Goal: Book appointment/travel/reservation

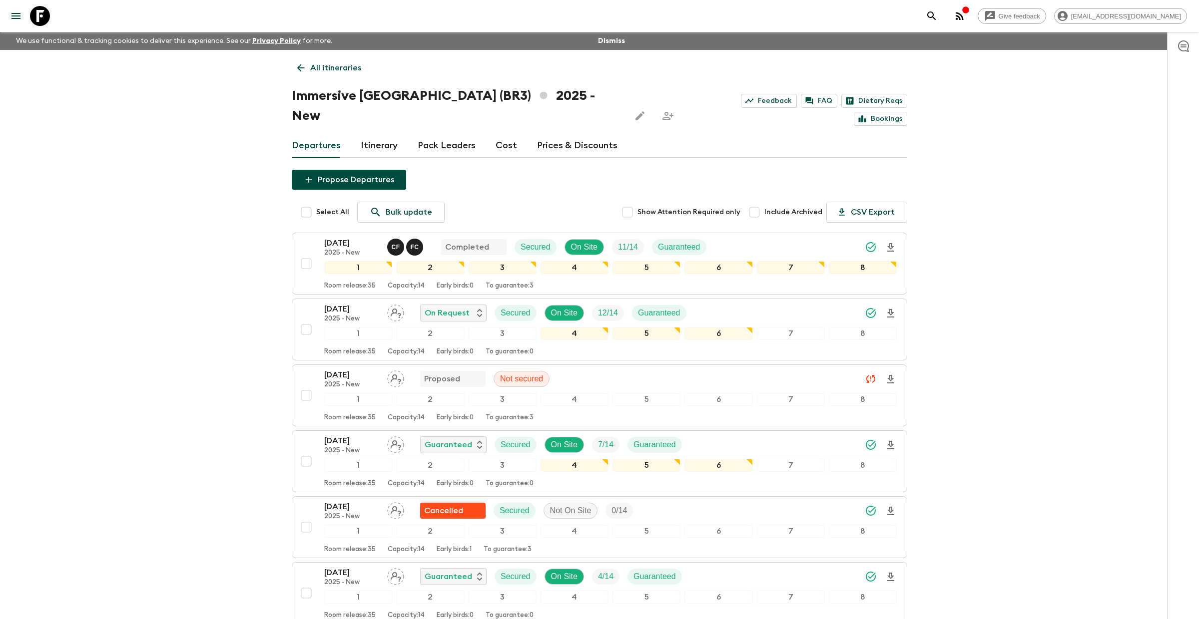
click at [39, 15] on icon at bounding box center [40, 16] width 20 height 20
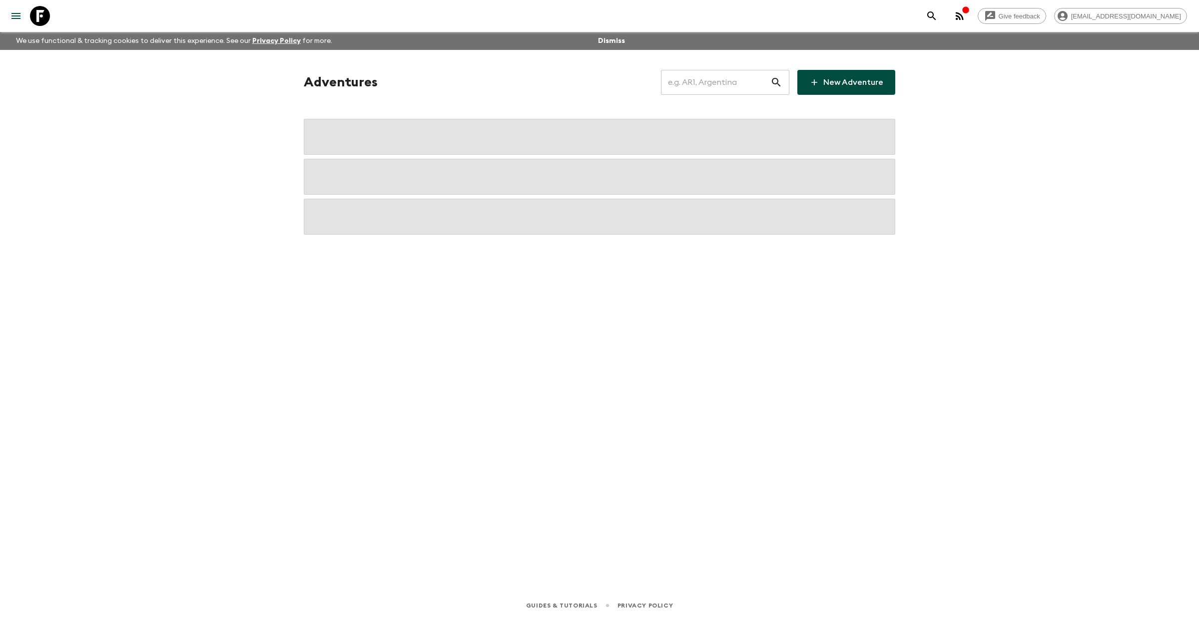
click at [720, 85] on input "text" at bounding box center [715, 82] width 109 height 28
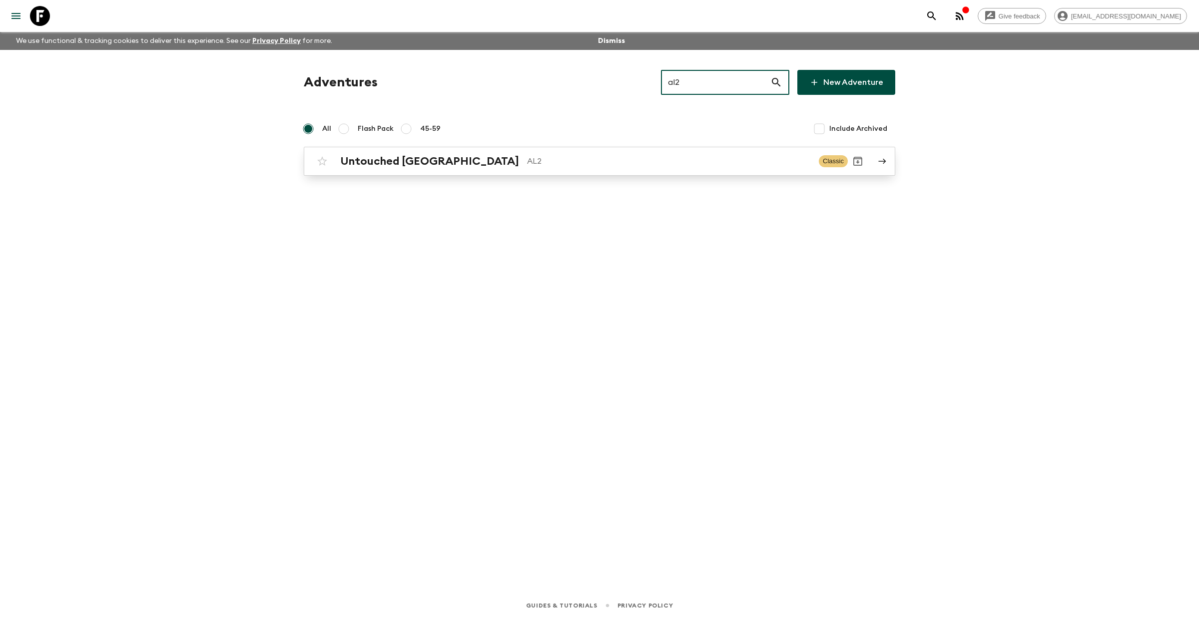
type input "al2"
click at [527, 160] on p "AL2" at bounding box center [669, 161] width 284 height 12
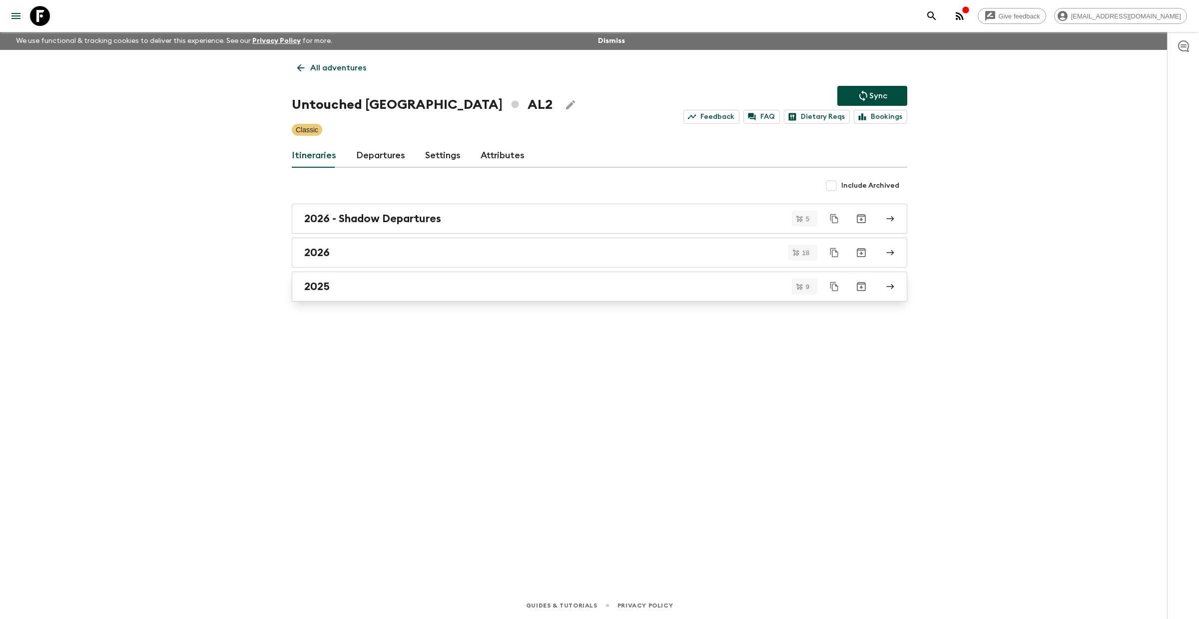
click at [347, 279] on link "2025" at bounding box center [599, 287] width 615 height 30
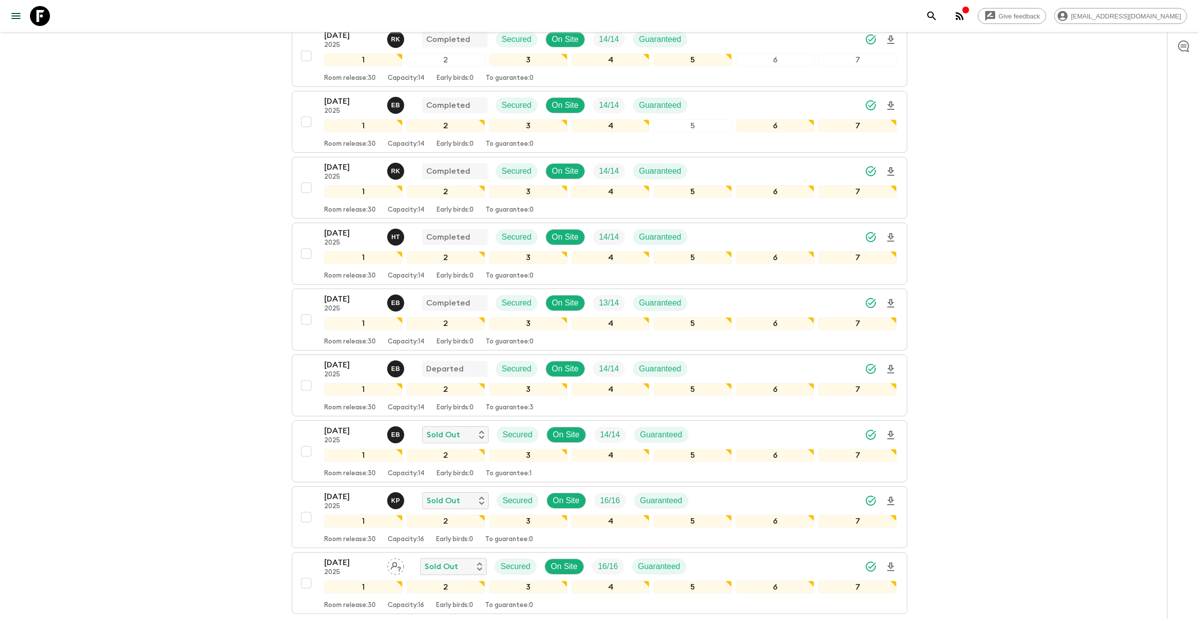
scroll to position [278, 0]
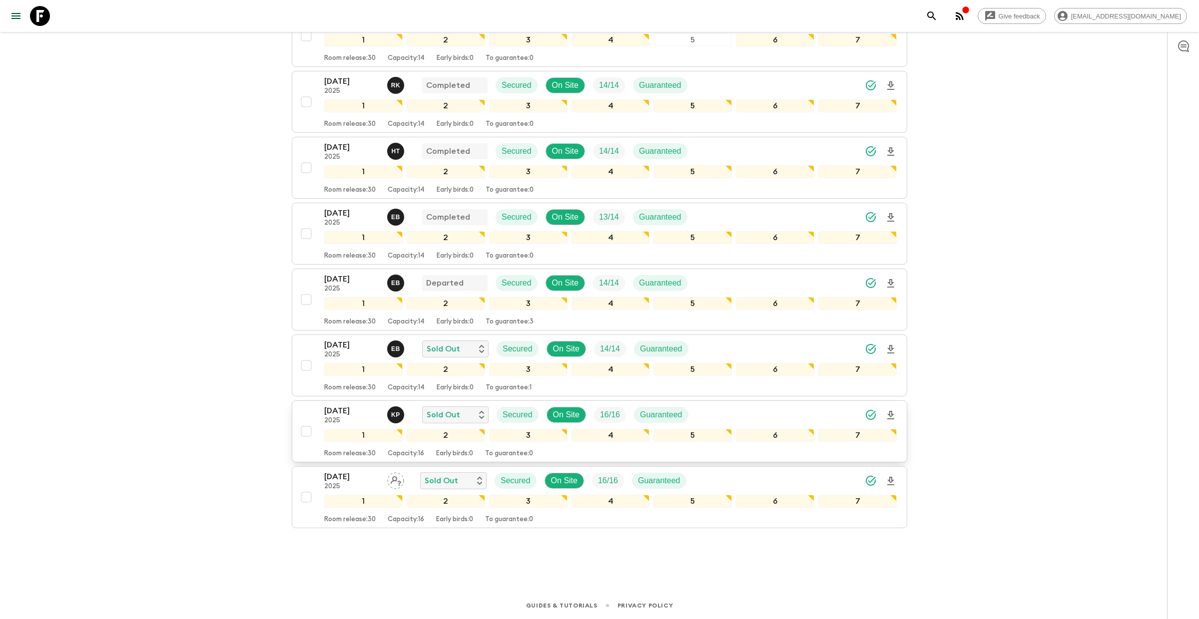
click at [342, 412] on p "[DATE]" at bounding box center [351, 411] width 55 height 12
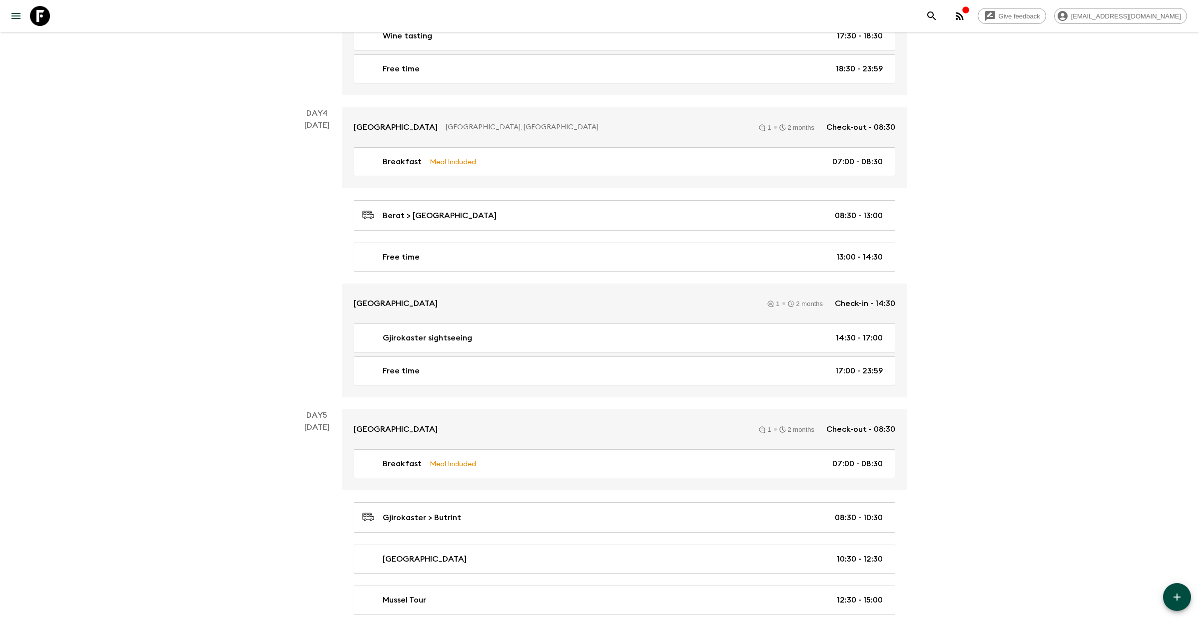
scroll to position [1690, 0]
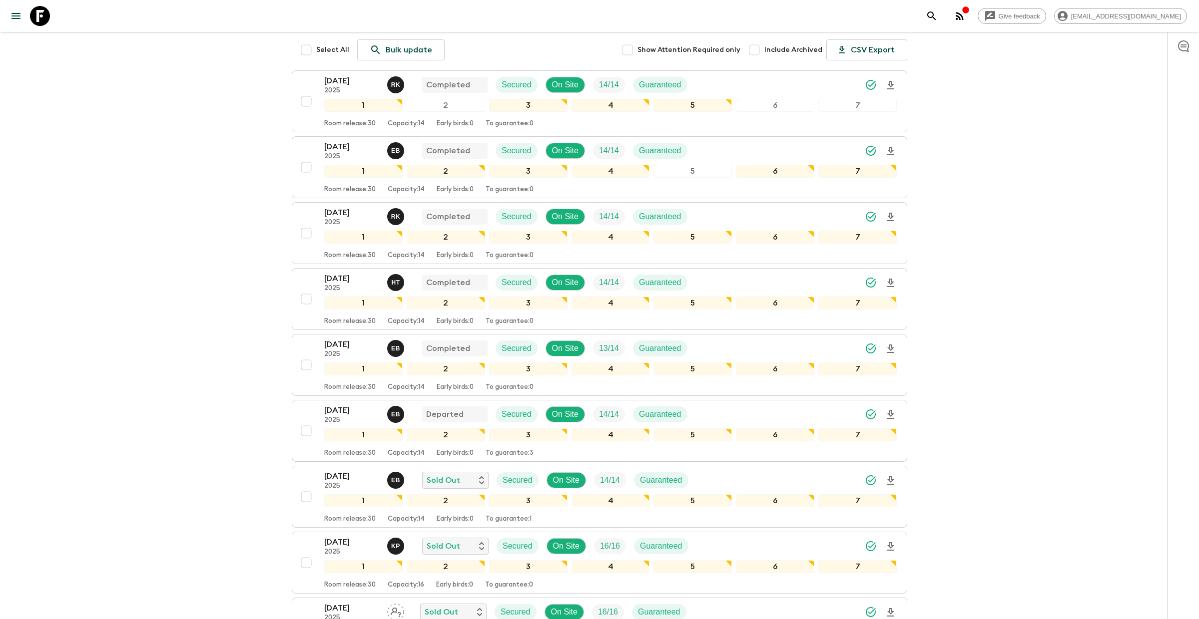
scroll to position [278, 0]
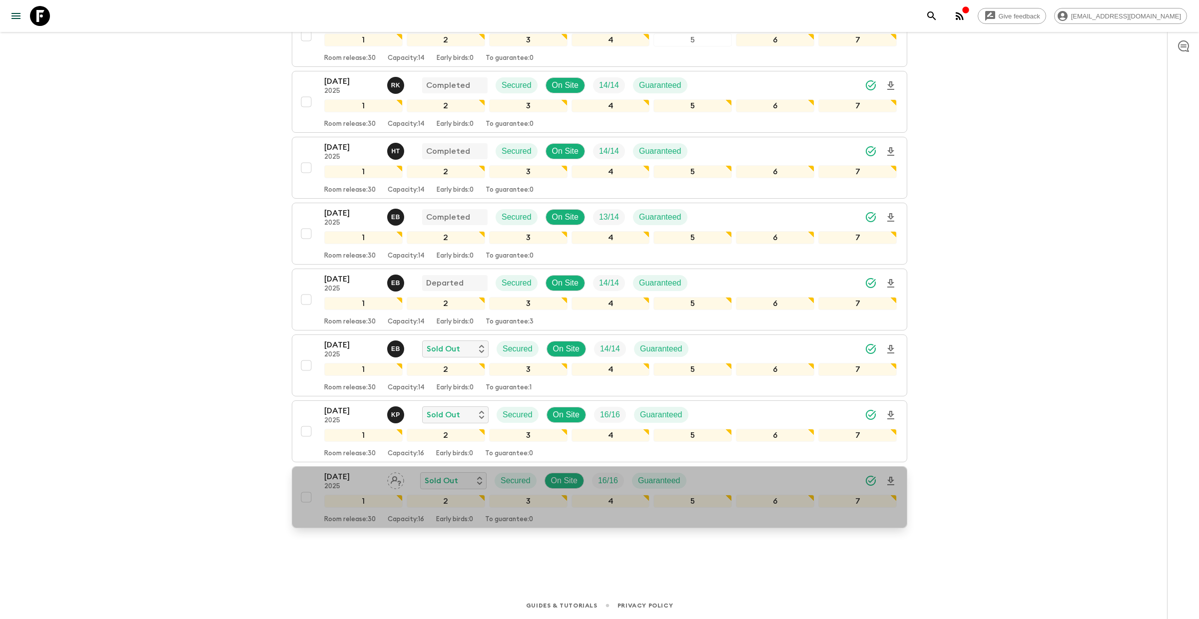
click at [332, 476] on p "[DATE]" at bounding box center [351, 477] width 55 height 12
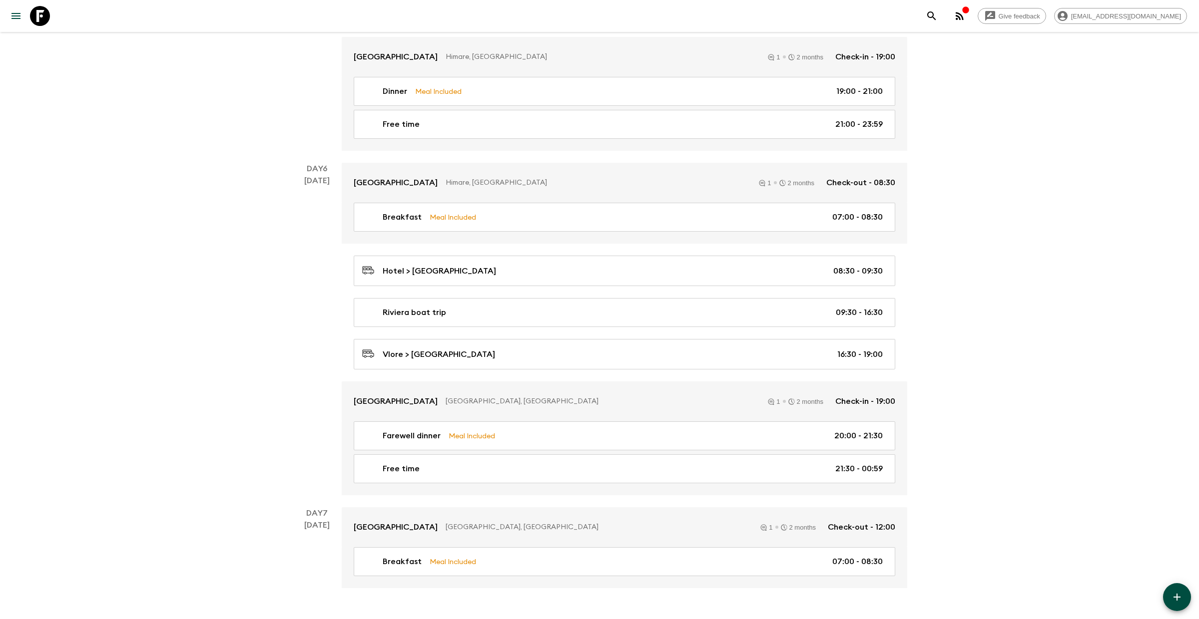
scroll to position [1690, 0]
